Goal: Task Accomplishment & Management: Use online tool/utility

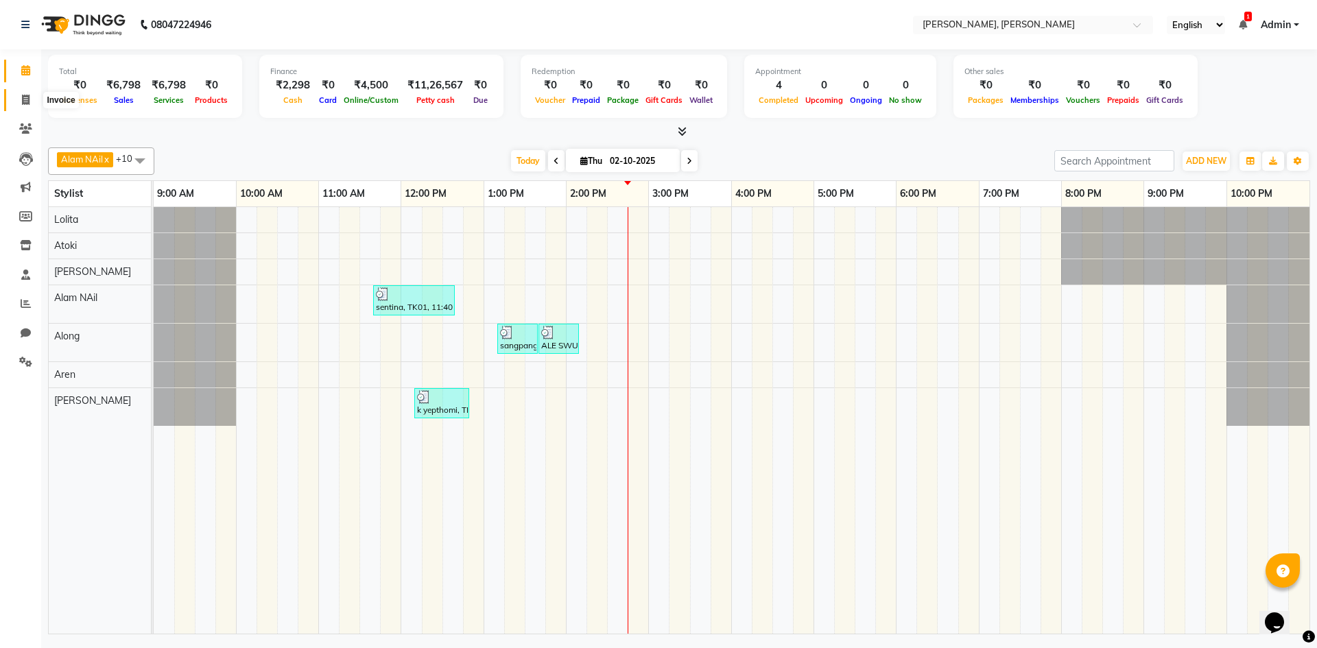
click at [28, 95] on icon at bounding box center [26, 100] width 8 height 10
select select "service"
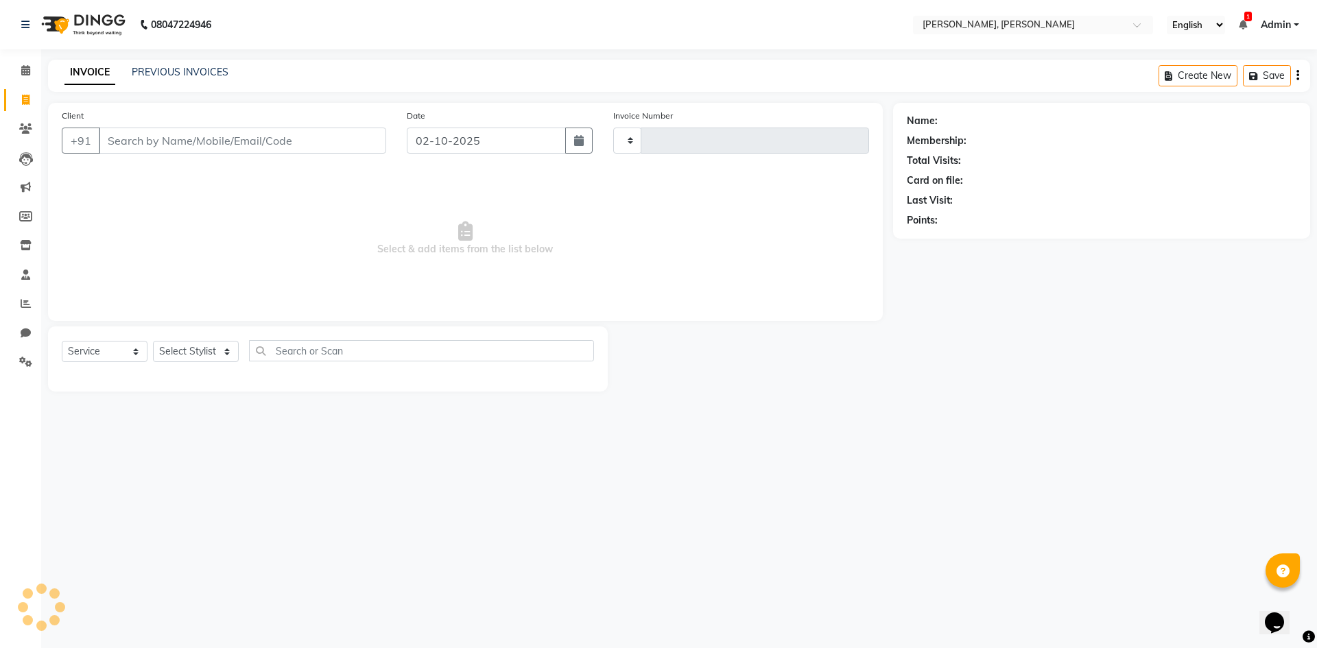
type input "0729"
select select "5264"
click at [136, 351] on select "Select Service Product Membership Package Voucher Prepaid Gift Card" at bounding box center [105, 351] width 86 height 21
click at [62, 341] on select "Select Service Product Membership Package Voucher Prepaid Gift Card" at bounding box center [105, 351] width 86 height 21
click at [231, 351] on select "Select Stylist Alam NAil Along anju [PERSON_NAME] [PERSON_NAME] Lolita luni" at bounding box center [196, 351] width 86 height 21
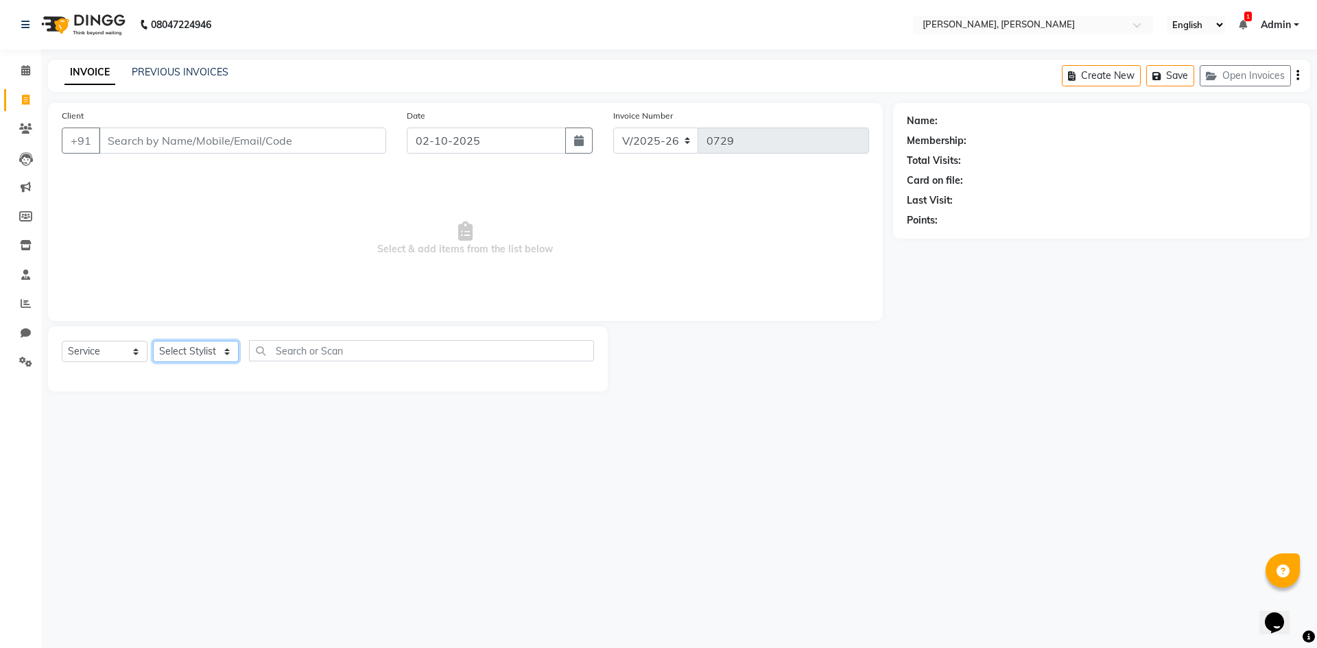
select select "66502"
click at [153, 341] on select "Select Stylist Alam NAil Along anju [PERSON_NAME] [PERSON_NAME] Lolita luni" at bounding box center [196, 351] width 86 height 21
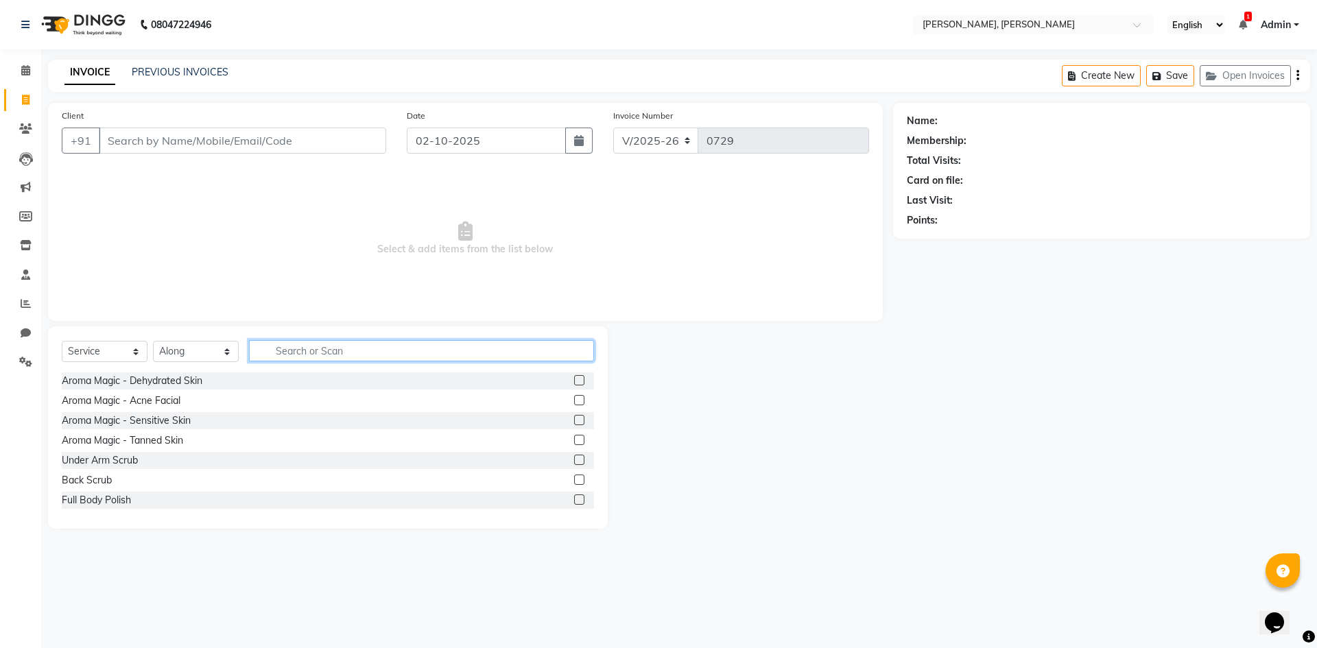
click at [339, 349] on input "text" at bounding box center [421, 350] width 345 height 21
type input "hair"
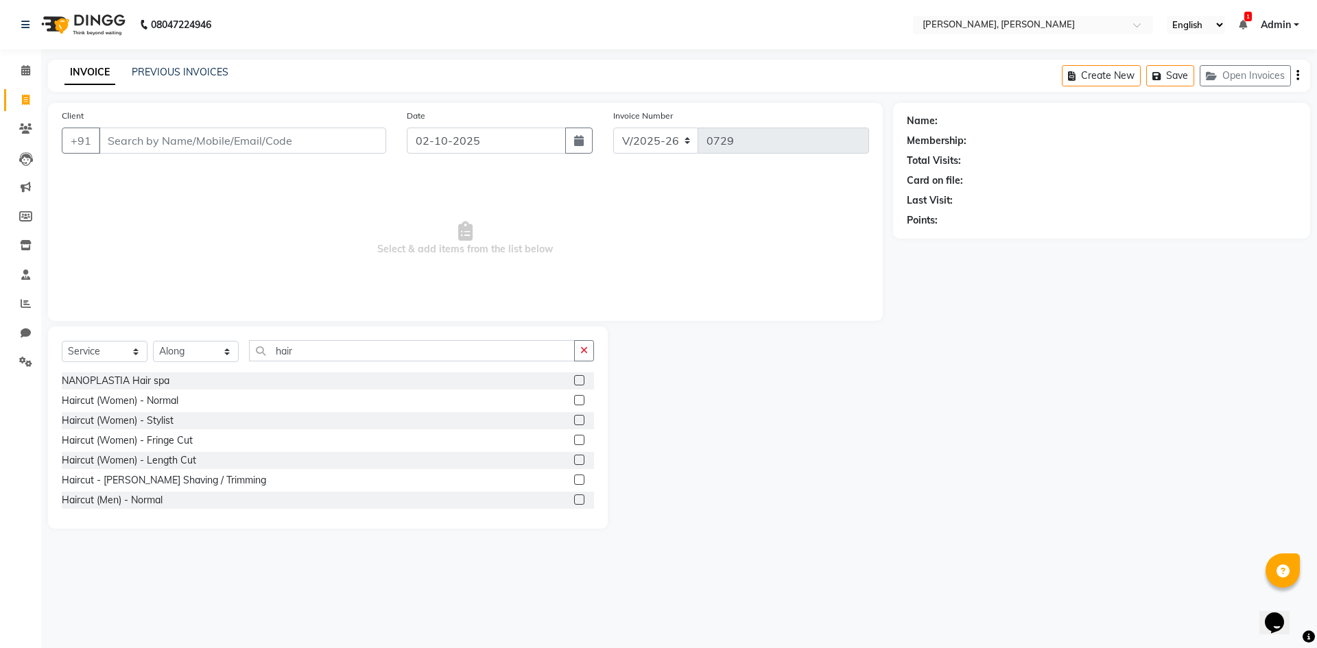
click at [574, 504] on label at bounding box center [579, 500] width 10 height 10
click at [574, 504] on input "checkbox" at bounding box center [578, 500] width 9 height 9
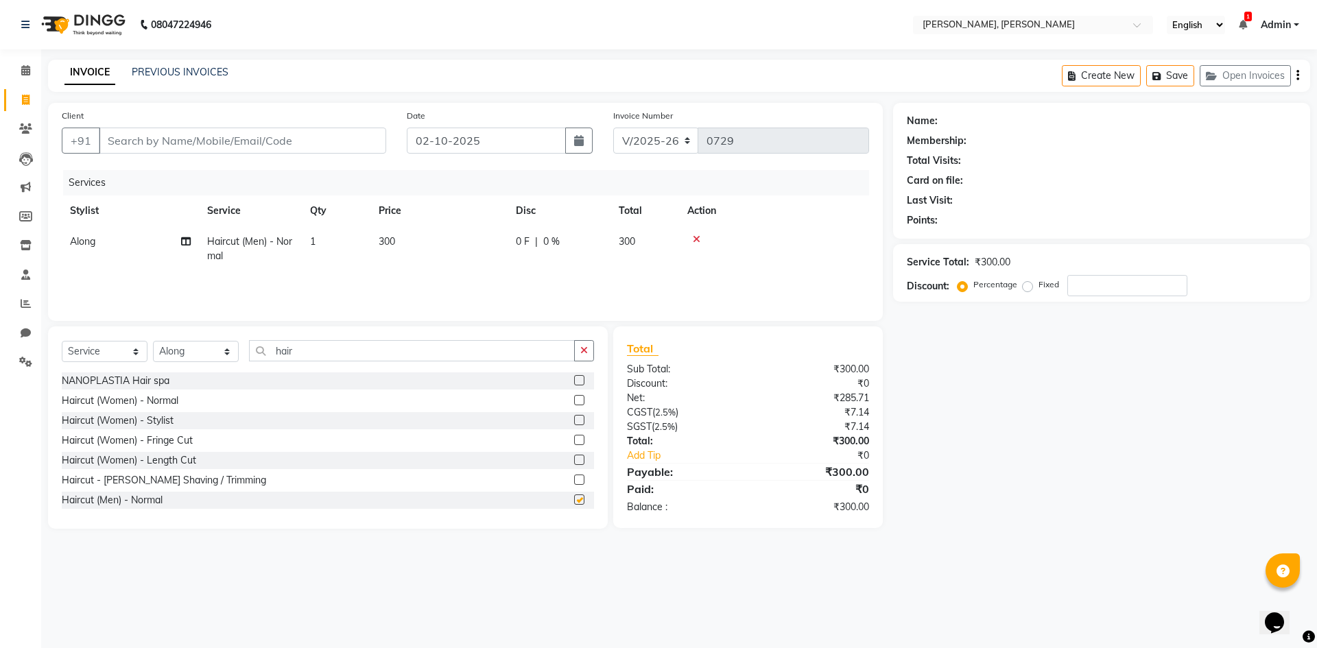
checkbox input "false"
click at [275, 145] on input "Client" at bounding box center [242, 141] width 287 height 26
type input "8"
type input "0"
click at [171, 174] on ngb-highlight "8047 224946" at bounding box center [159, 172] width 71 height 14
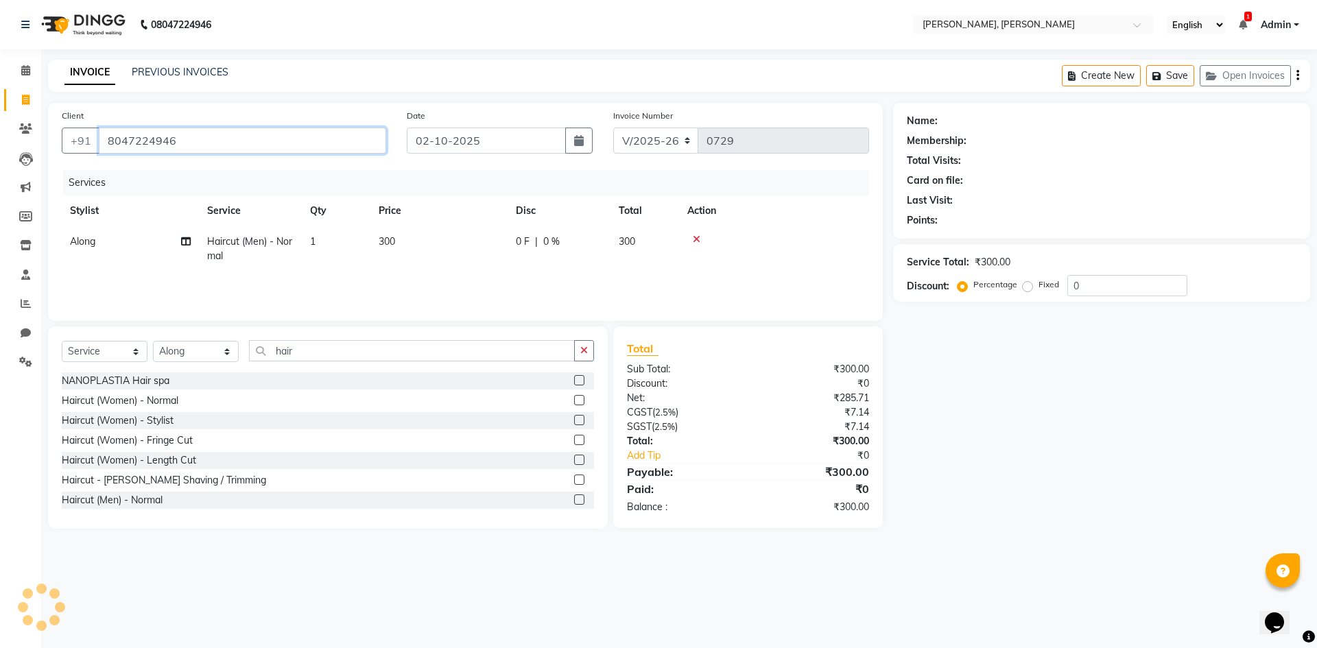
type input "8047224946"
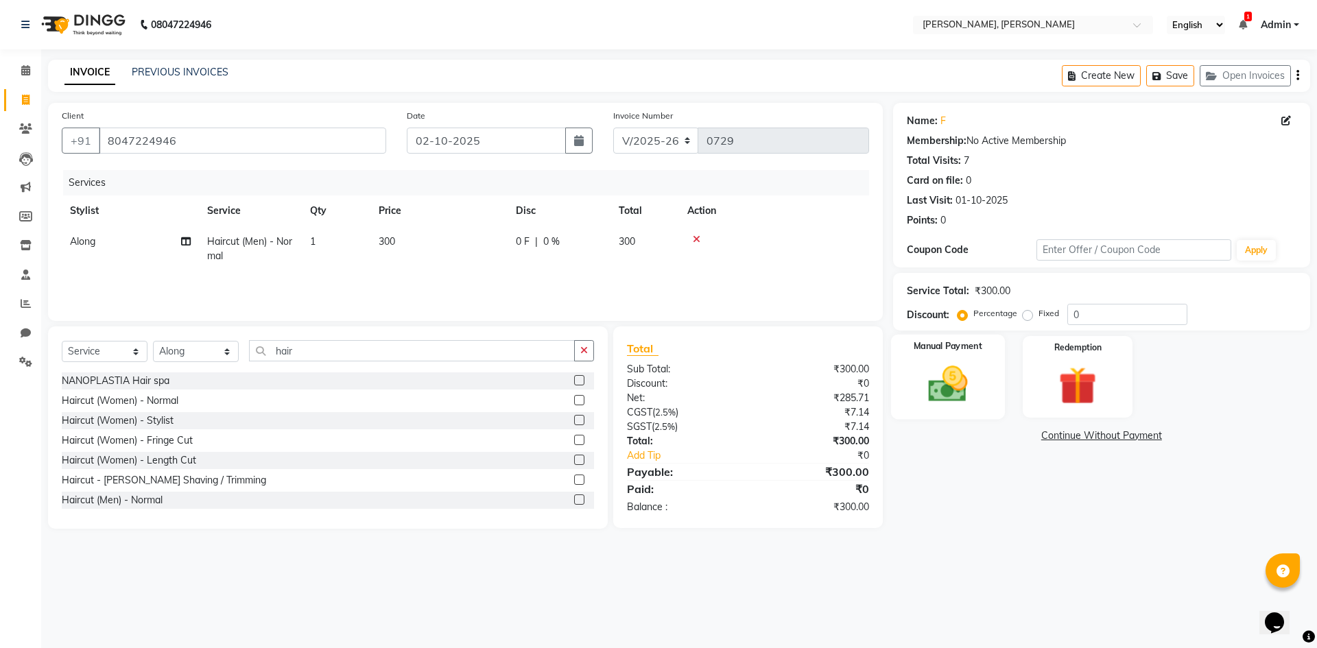
click at [925, 369] on img at bounding box center [948, 384] width 64 height 45
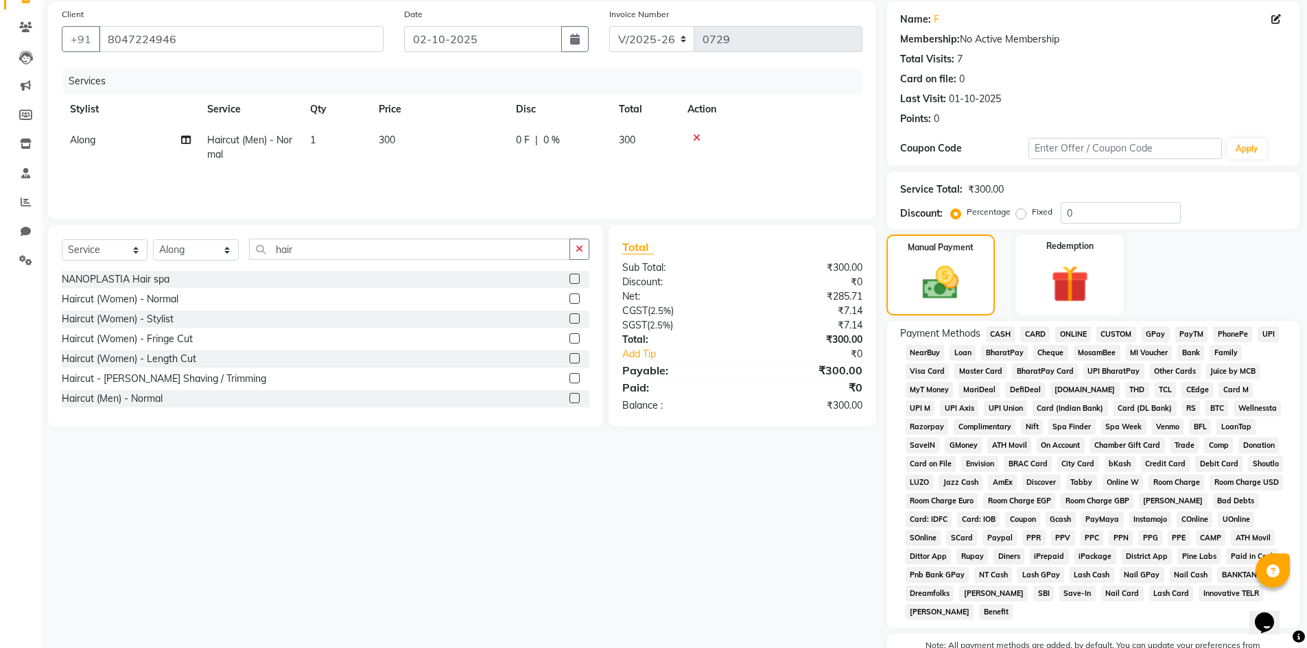
scroll to position [182, 0]
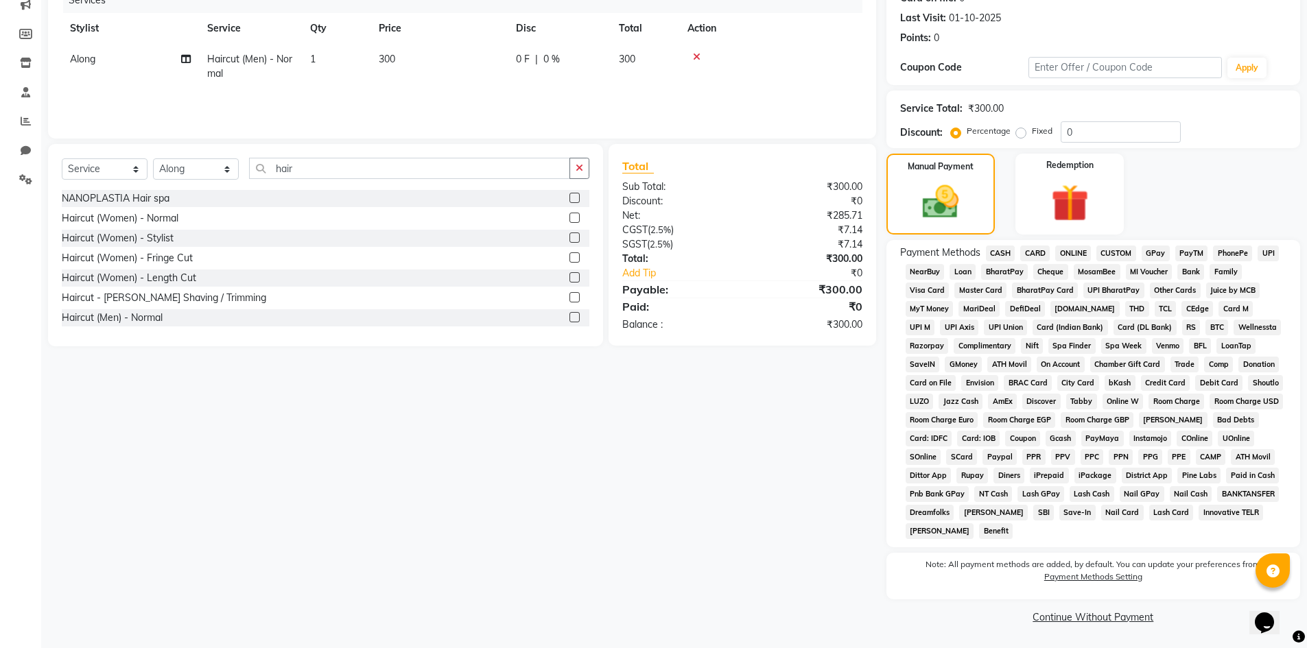
click at [1157, 254] on span "GPay" at bounding box center [1156, 254] width 28 height 16
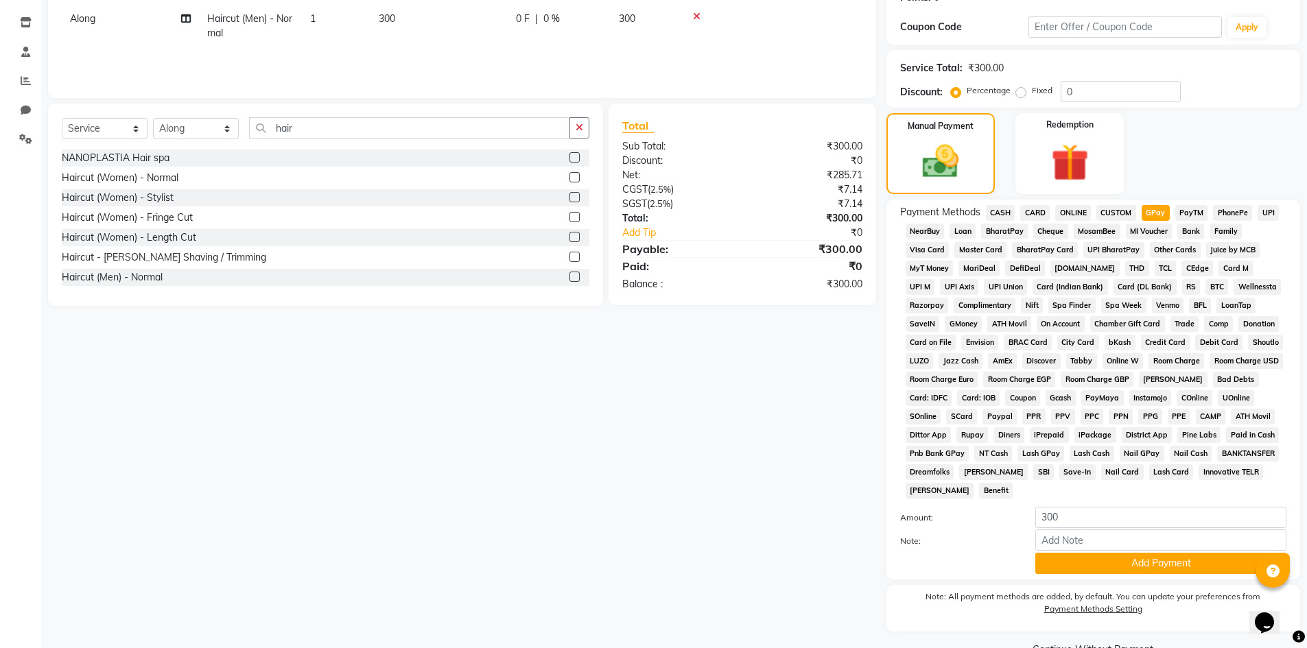
scroll to position [255, 0]
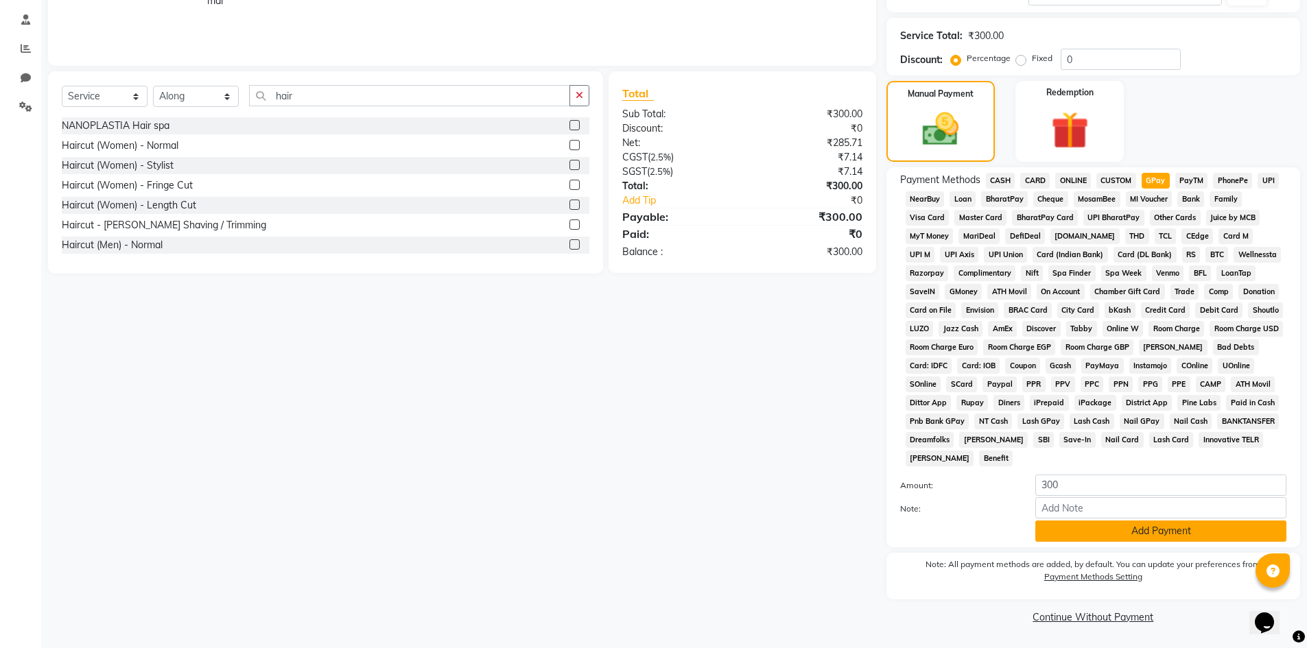
click at [1166, 531] on button "Add Payment" at bounding box center [1160, 531] width 251 height 21
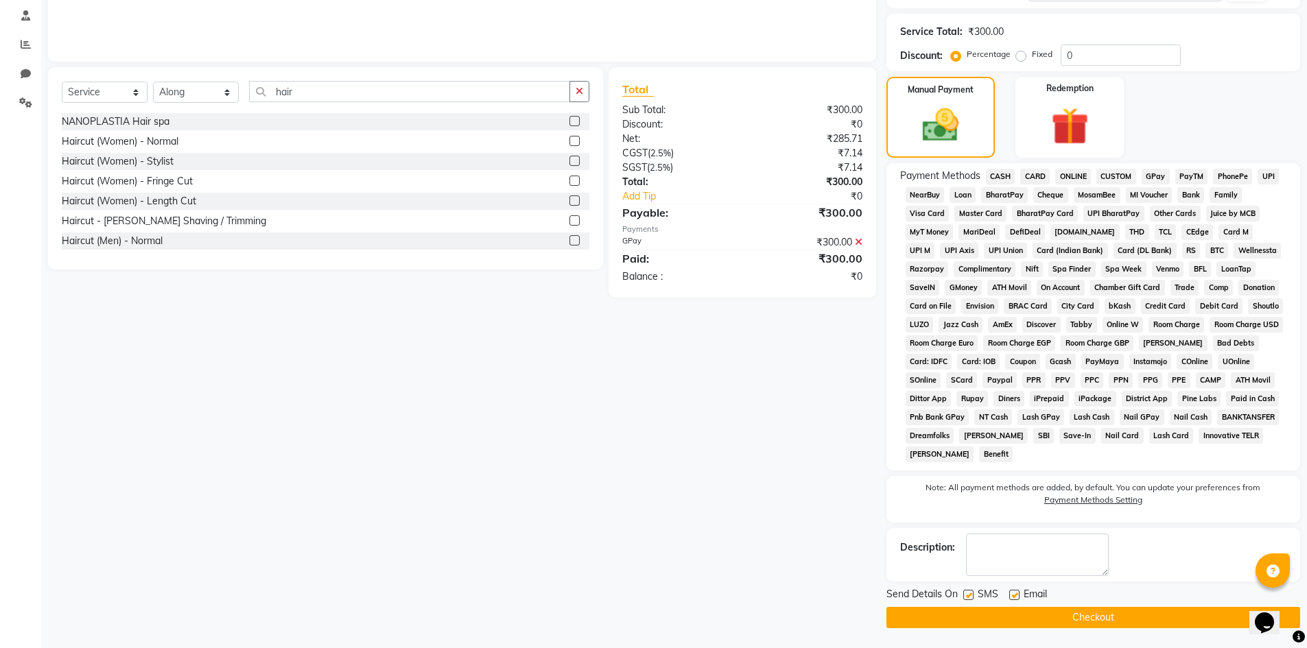
scroll to position [260, 0]
click at [1110, 622] on button "Checkout" at bounding box center [1093, 616] width 414 height 21
